Goal: Transaction & Acquisition: Purchase product/service

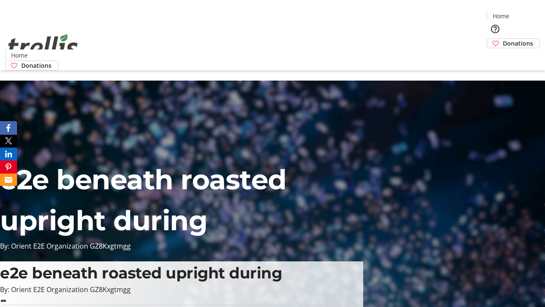
click at [503, 39] on span "Donations" at bounding box center [518, 43] width 30 height 9
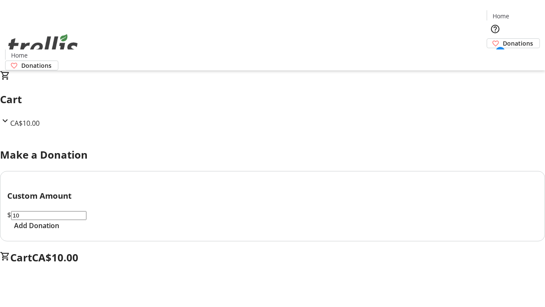
select select "CA"
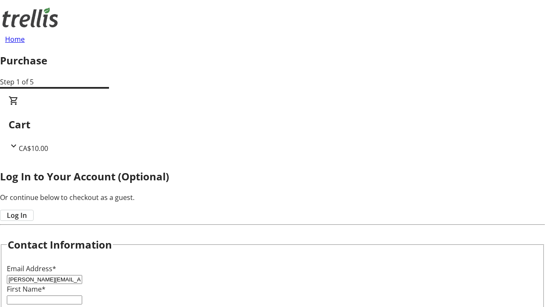
type input "[PERSON_NAME][EMAIL_ADDRESS][DOMAIN_NAME]"
type input "[PERSON_NAME]"
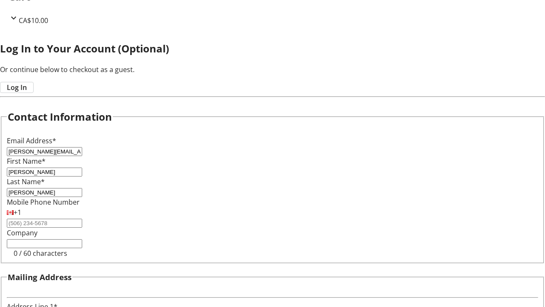
type input "[STREET_ADDRESS][PERSON_NAME]"
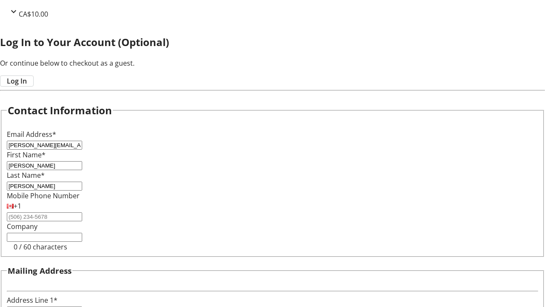
type input "Kelowna"
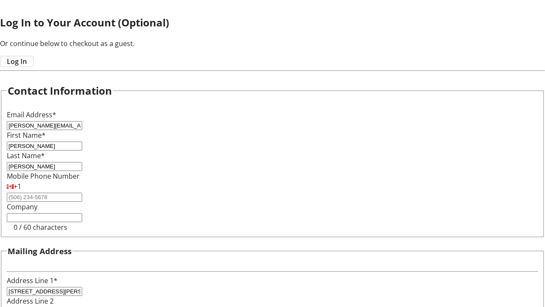
select select "BC"
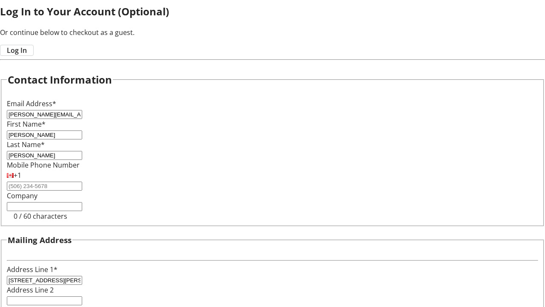
type input "Kelowna"
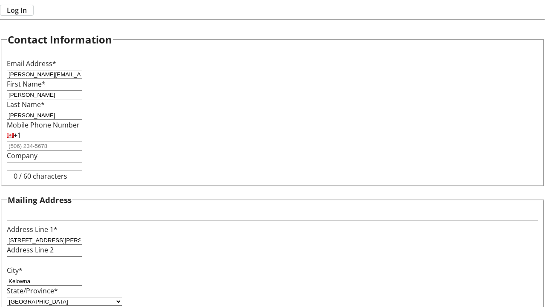
type input "V1Y 0C2"
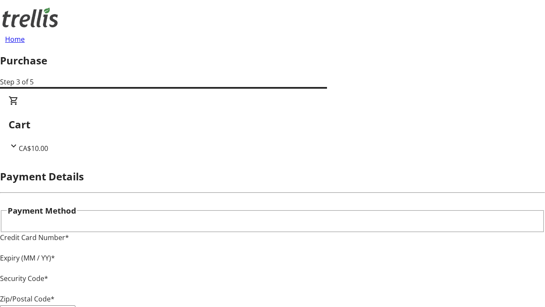
type input "V1Y 0C2"
